Goal: Task Accomplishment & Management: Use online tool/utility

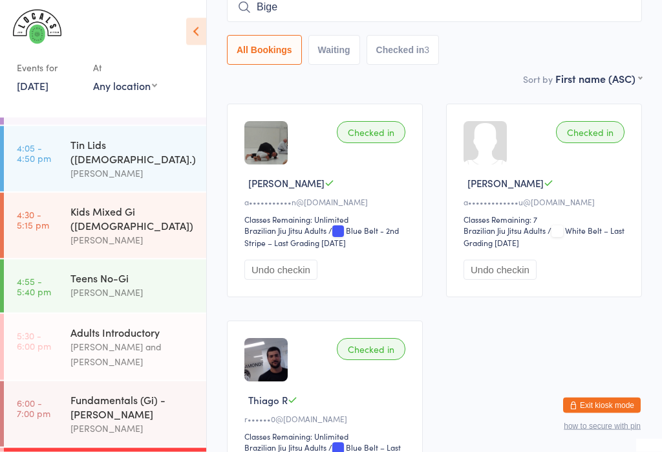
scroll to position [103, 0]
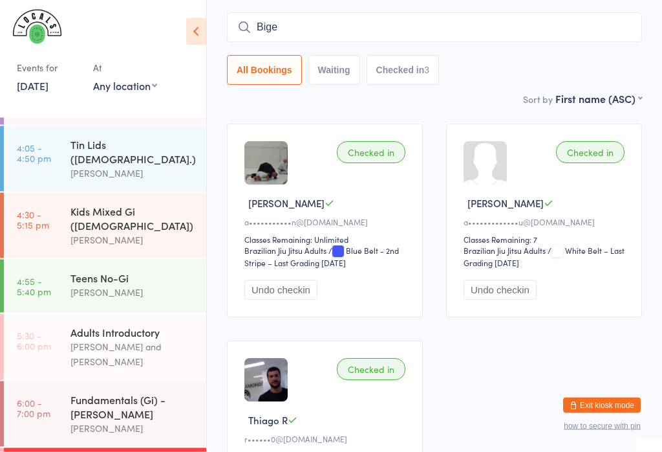
click at [197, 25] on icon at bounding box center [196, 31] width 20 height 27
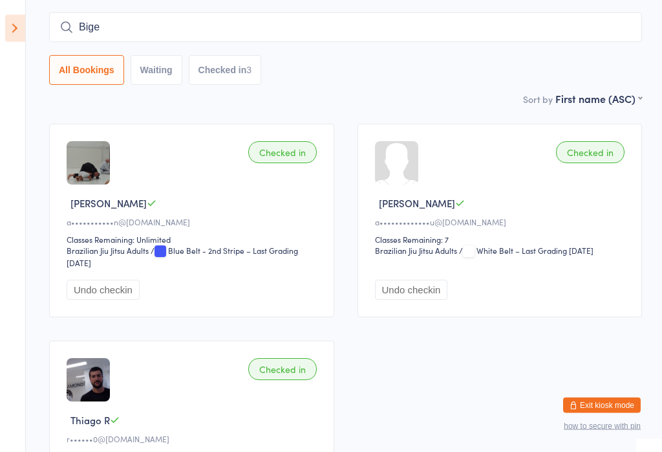
scroll to position [104, 0]
click at [20, 25] on icon at bounding box center [15, 28] width 20 height 27
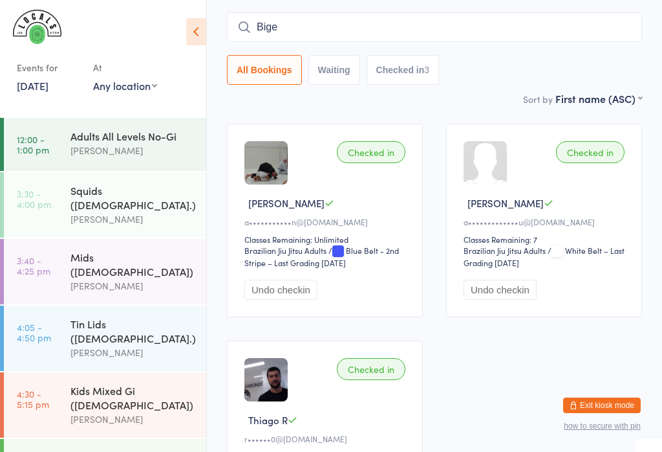
scroll to position [0, 0]
click at [48, 80] on link "[DATE]" at bounding box center [33, 85] width 32 height 14
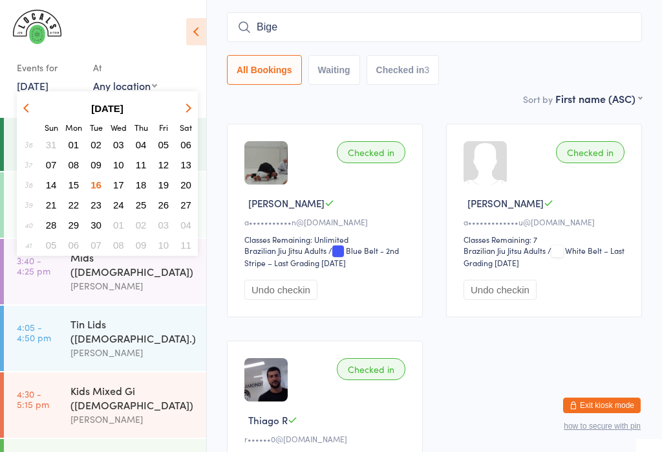
click at [116, 185] on span "17" at bounding box center [118, 184] width 11 height 11
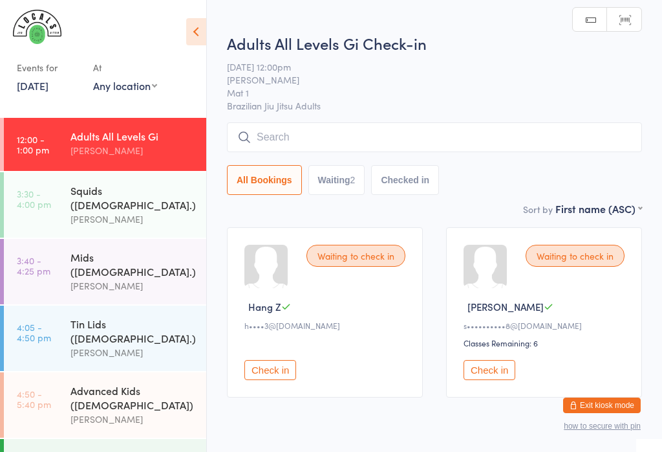
click at [300, 136] on input "search" at bounding box center [434, 137] width 415 height 30
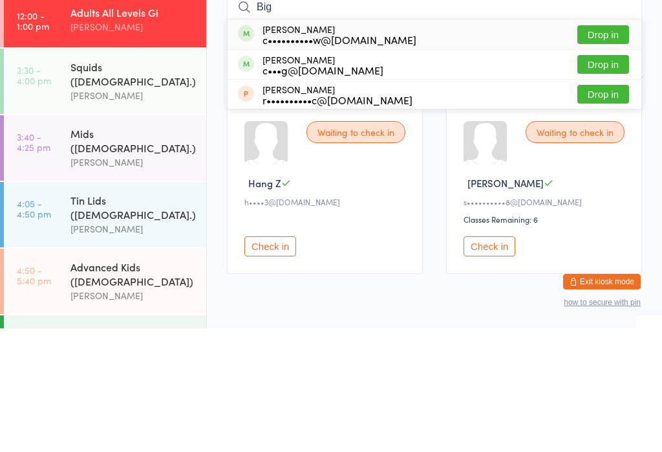
type input "Big"
click at [609, 149] on button "Drop in" at bounding box center [604, 158] width 52 height 19
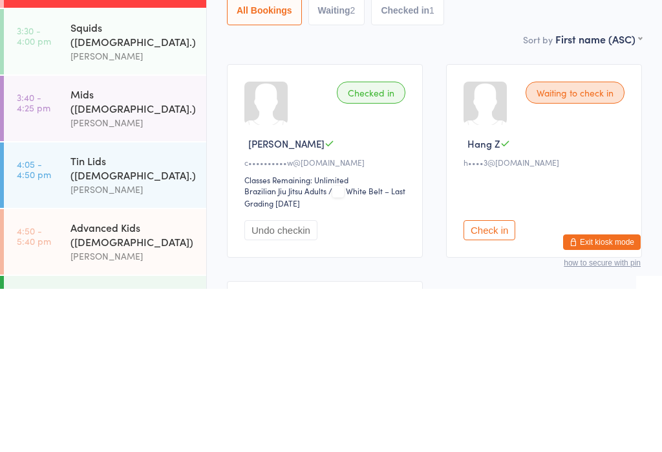
scroll to position [28, 0]
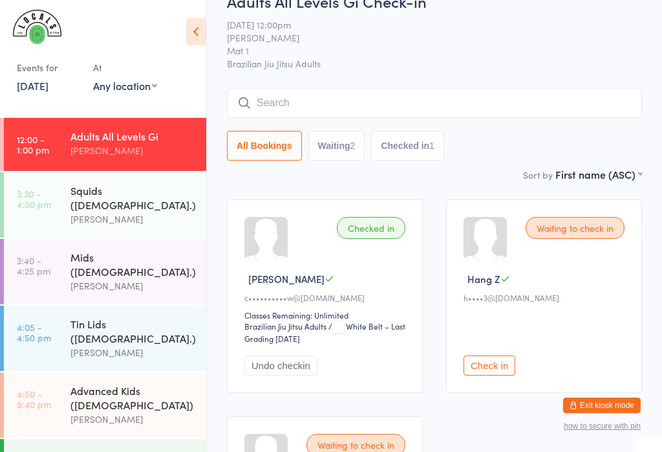
click at [99, 147] on div "[PERSON_NAME]" at bounding box center [133, 150] width 125 height 15
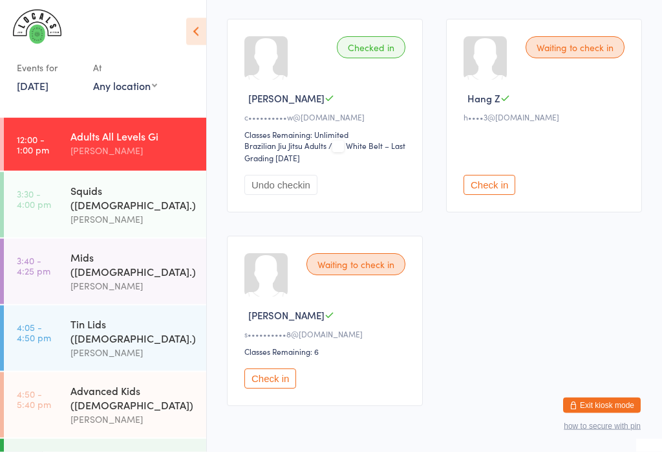
scroll to position [208, 0]
click at [274, 388] on button "Check in" at bounding box center [271, 378] width 52 height 20
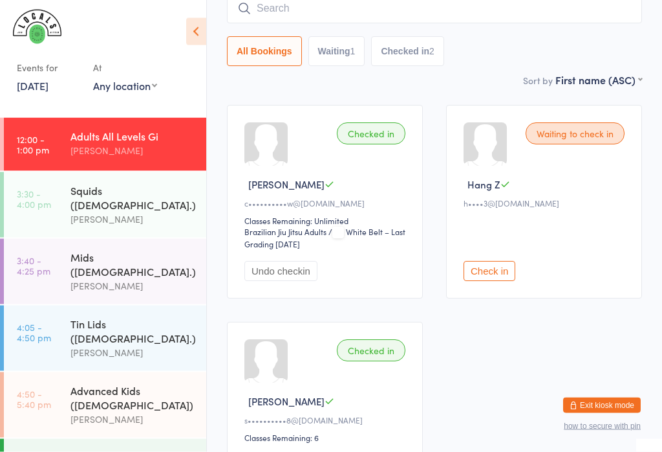
scroll to position [102, 0]
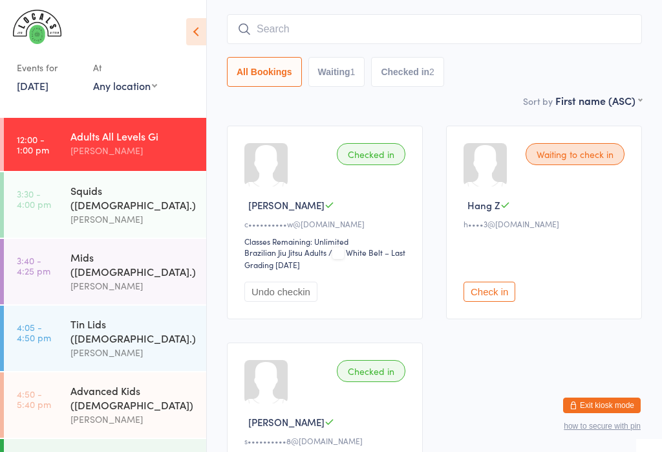
click at [498, 298] on button "Check in" at bounding box center [490, 291] width 52 height 20
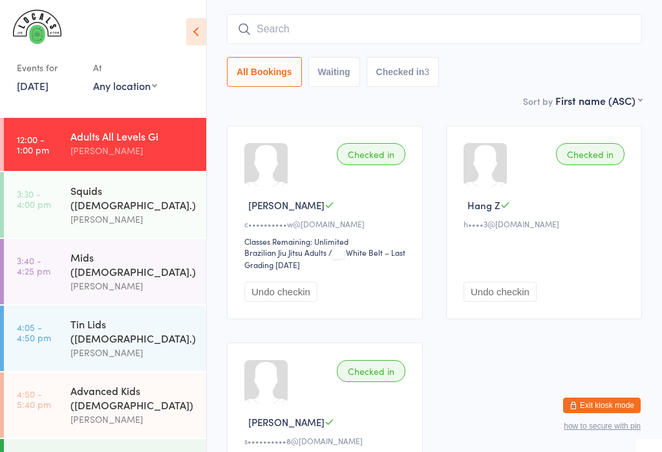
scroll to position [0, 0]
click at [417, 33] on input "search" at bounding box center [434, 29] width 415 height 30
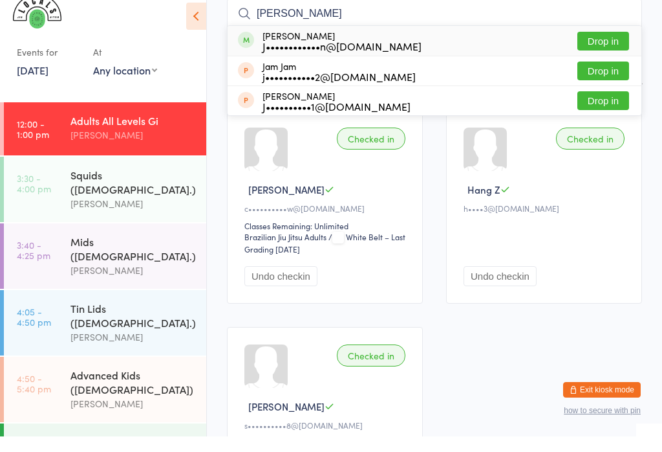
type input "[PERSON_NAME]"
click at [614, 47] on button "Drop in" at bounding box center [604, 56] width 52 height 19
